Goal: Use online tool/utility: Utilize a website feature to perform a specific function

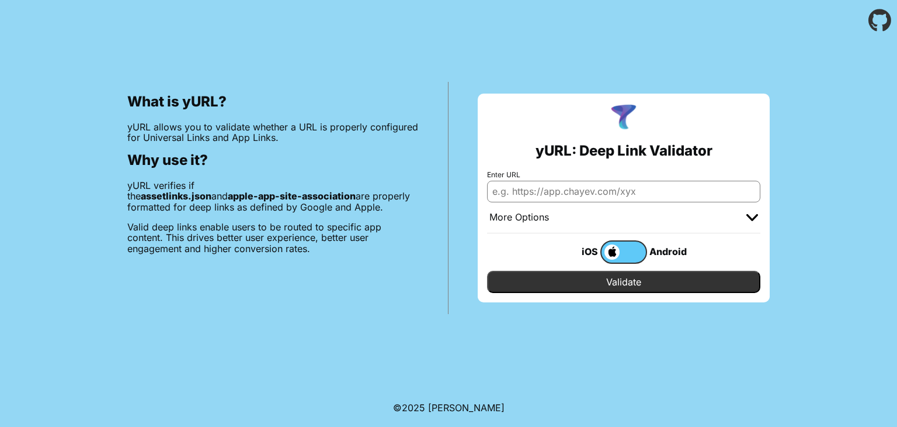
paste input "[URL][DOMAIN_NAME]"
type input "[URL][DOMAIN_NAME]"
click at [575, 276] on input "Validate" at bounding box center [623, 282] width 273 height 22
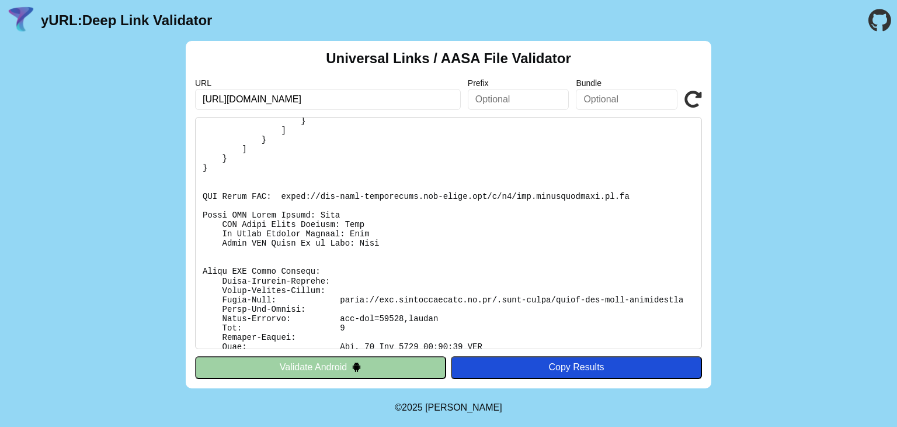
scroll to position [441, 0]
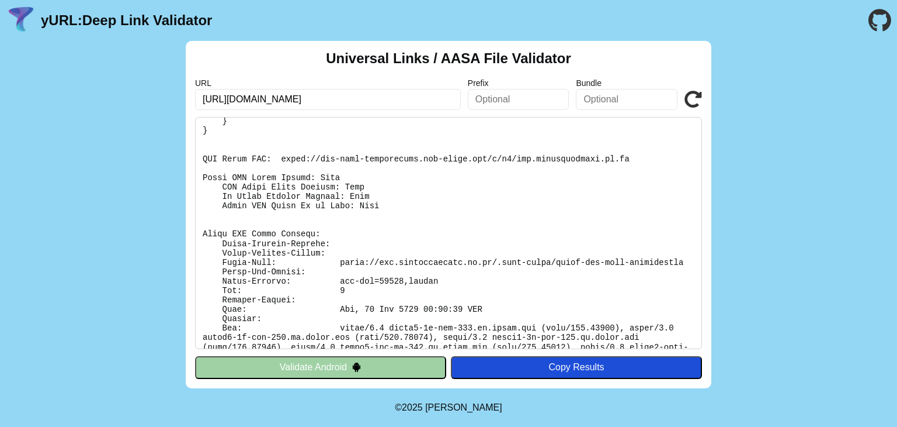
click at [334, 356] on button "Validate Android" at bounding box center [320, 367] width 251 height 22
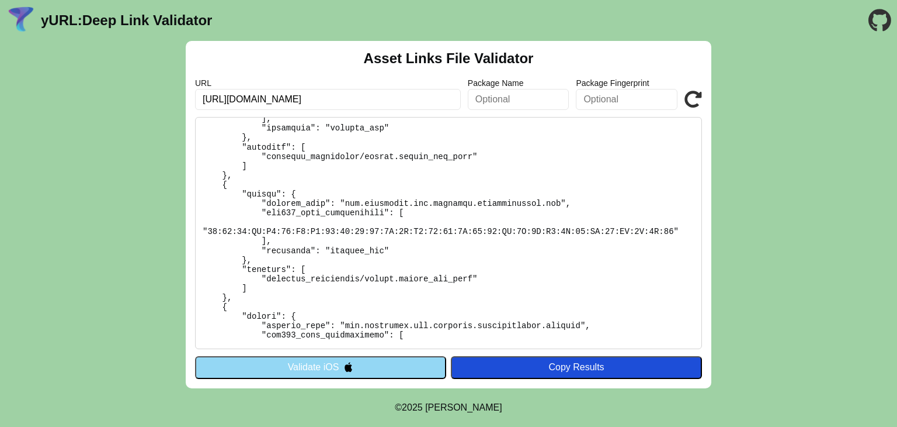
scroll to position [855, 0]
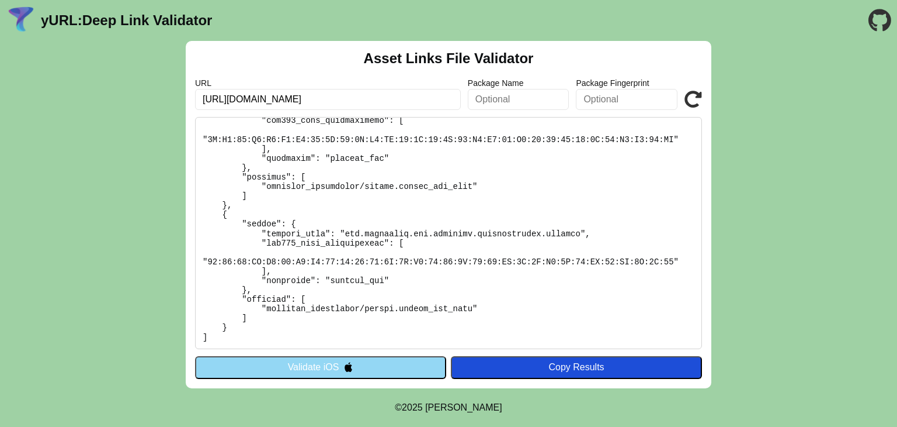
click at [583, 231] on pre at bounding box center [448, 233] width 507 height 232
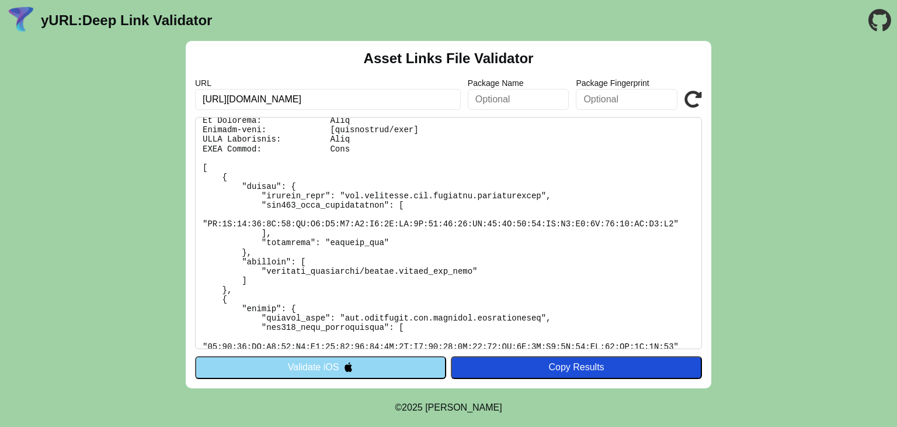
scroll to position [0, 0]
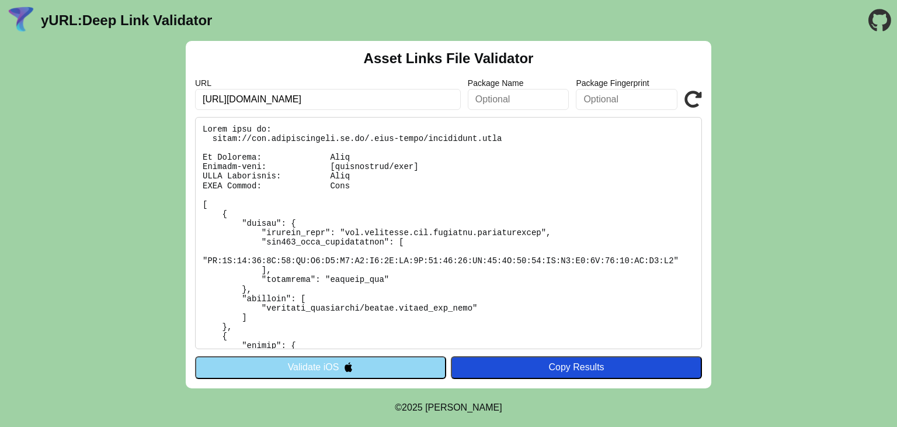
click at [502, 241] on pre at bounding box center [448, 233] width 507 height 232
